Goal: Information Seeking & Learning: Learn about a topic

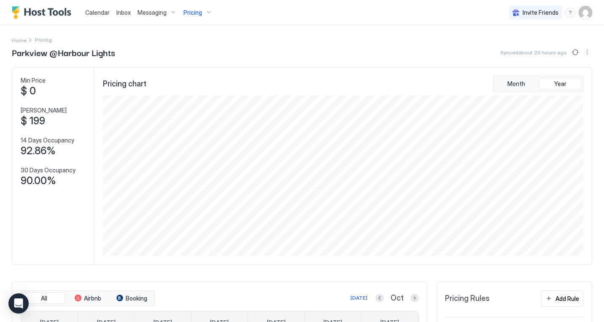
scroll to position [161, 482]
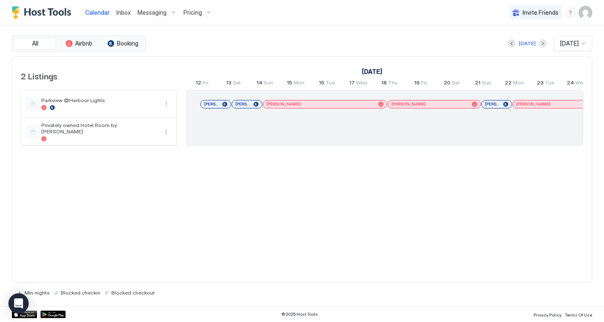
scroll to position [0, 469]
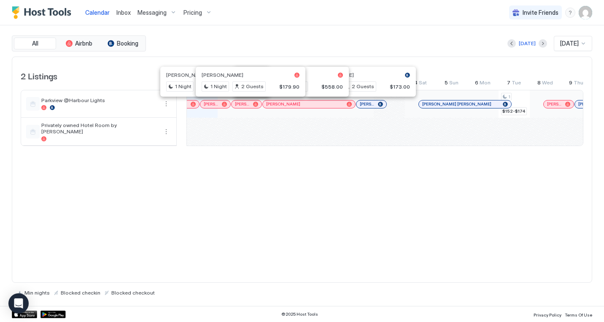
click at [345, 154] on div "2 Listings [DATE] [DATE] [DATE] 12 Fri 13 Sat 14 Sun 15 Mon 16 Tue 17 Wed 18 Th…" at bounding box center [302, 106] width 580 height 98
click at [326, 145] on div "1 $152-$174 1 $157-$175 1 $143-$177 2 $145-$179 2 $145-$179 [PERSON_NAME] [PERS…" at bounding box center [545, 117] width 1655 height 55
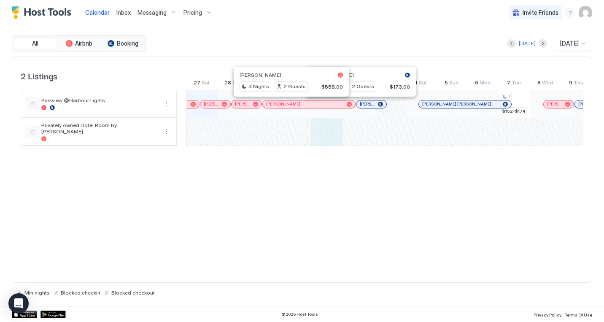
click at [192, 11] on span "Pricing" at bounding box center [193, 13] width 19 height 8
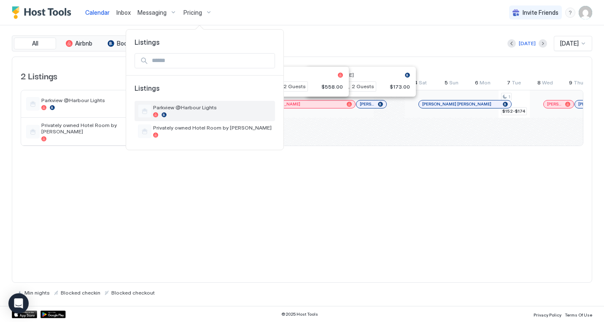
click at [171, 108] on span "Parkview @Harbour Lights" at bounding box center [212, 107] width 119 height 6
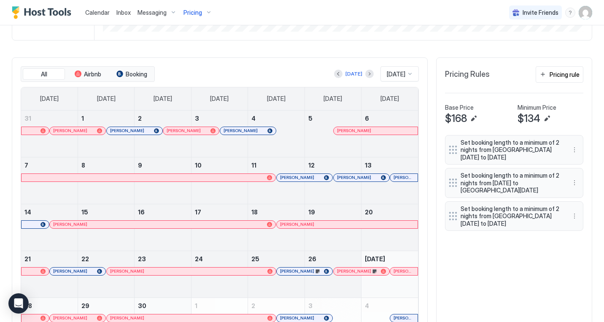
scroll to position [224, 0]
click at [365, 75] on button "Next month" at bounding box center [369, 74] width 8 height 8
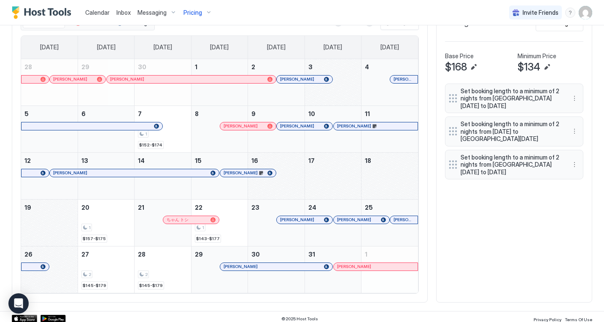
scroll to position [280, 0]
